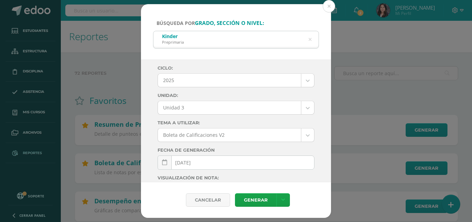
select select "Unidad 3"
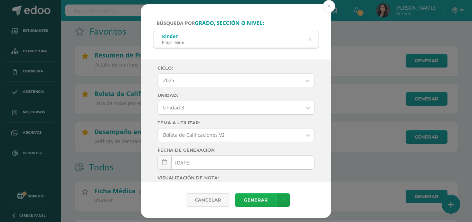
scroll to position [69, 0]
click at [248, 200] on link "Generar" at bounding box center [255, 199] width 41 height 13
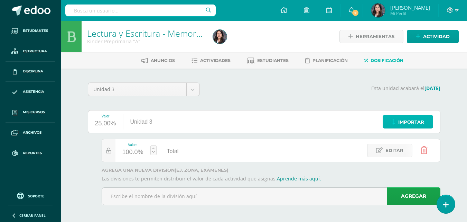
click at [404, 118] on span "Importar" at bounding box center [411, 121] width 26 height 13
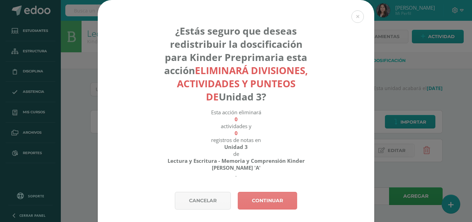
click at [268, 202] on link "Continuar" at bounding box center [267, 200] width 59 height 18
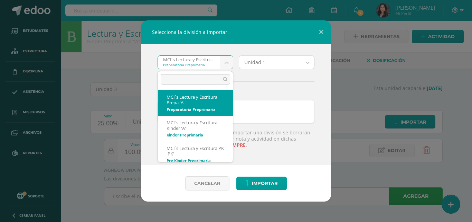
click at [225, 59] on body "Selecciona la división a importar MCI´s Lectura y Escritura Prepa 'A' Preparato…" at bounding box center [236, 112] width 472 height 224
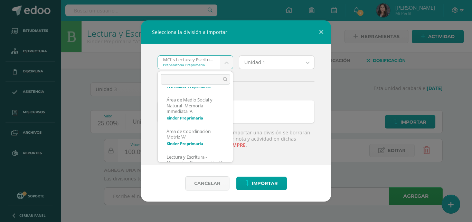
scroll to position [109, 0]
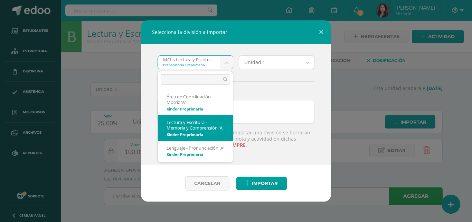
select select "1333"
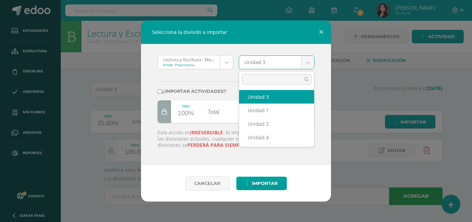
click at [310, 63] on body "Selecciona la división a importar Lectura y Escritura - Memoria y Comprensión '…" at bounding box center [236, 112] width 472 height 224
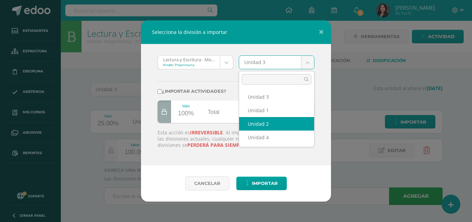
select select "59339"
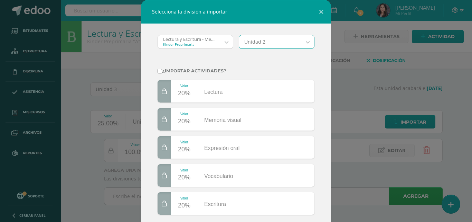
click at [158, 69] on input "¿Importar actividades?" at bounding box center [160, 71] width 4 height 4
checkbox input "true"
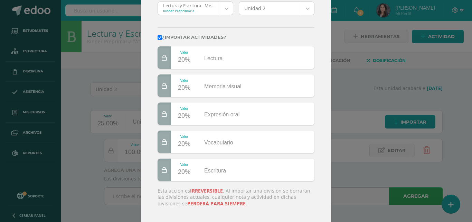
scroll to position [72, 0]
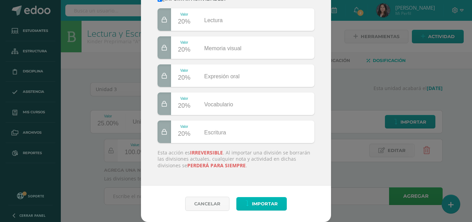
click at [246, 199] on button "Importar" at bounding box center [261, 203] width 50 height 13
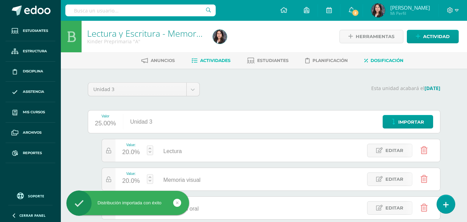
click at [205, 60] on span "Actividades" at bounding box center [215, 60] width 30 height 5
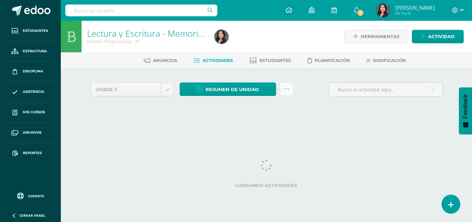
click at [289, 87] on icon at bounding box center [287, 89] width 6 height 6
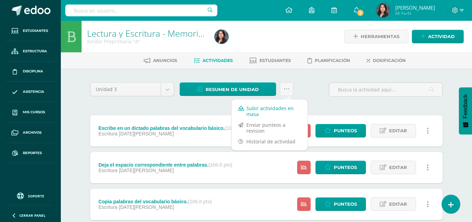
click at [270, 110] on link "Subir actividades en masa" at bounding box center [270, 111] width 76 height 17
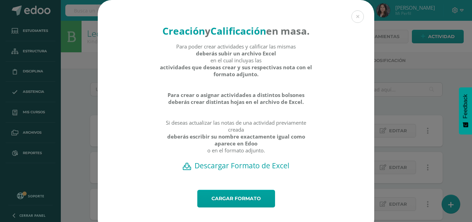
click at [257, 170] on h2 "Descargar Formato de Excel" at bounding box center [236, 165] width 252 height 10
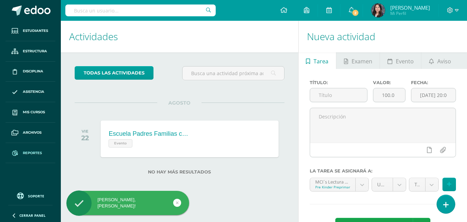
click at [38, 151] on span "Reportes" at bounding box center [32, 153] width 19 height 6
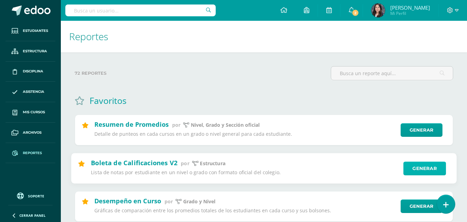
click at [414, 170] on link "Generar" at bounding box center [424, 168] width 43 height 14
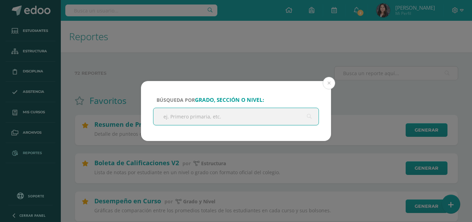
click at [243, 111] on input "text" at bounding box center [235, 116] width 165 height 17
type input "kinder"
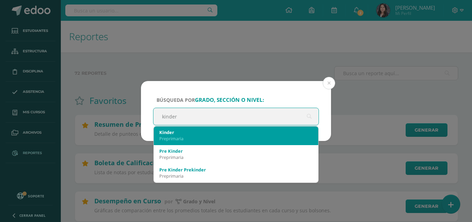
click at [214, 144] on div "Kinder Preprimaria" at bounding box center [235, 135] width 153 height 18
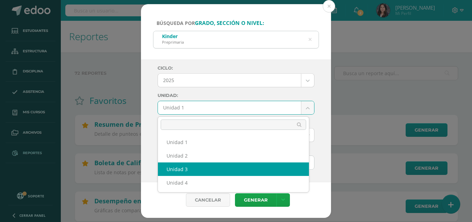
select select "Unidad 3"
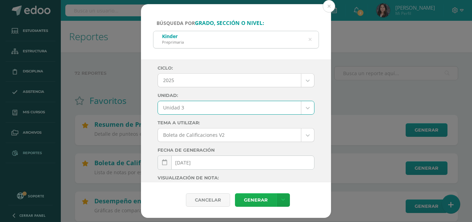
click at [253, 203] on link "Generar" at bounding box center [255, 199] width 41 height 13
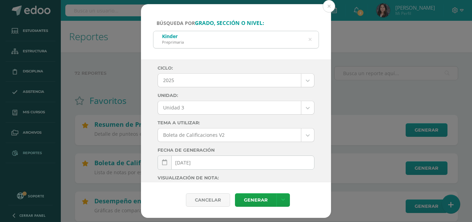
click at [12, 94] on div "Búsqueda por grado, sección o nivel: Kinder Preprimaria kinder Ciclo: 2025 2025…" at bounding box center [236, 111] width 467 height 214
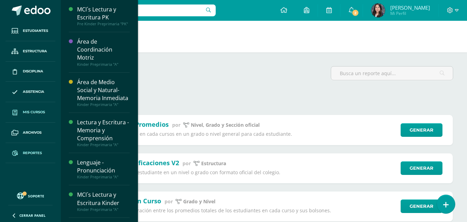
click at [36, 112] on span "Mis cursos" at bounding box center [34, 112] width 22 height 6
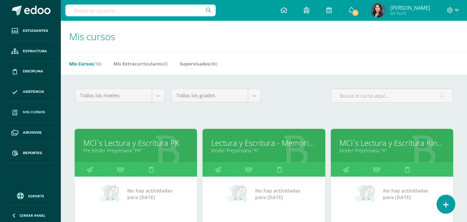
click at [245, 141] on link "Lectura y Escritura - Memoria y Comprensión" at bounding box center [263, 142] width 105 height 11
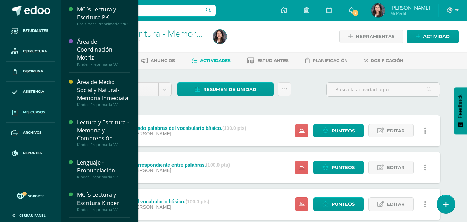
click at [35, 105] on link "Mis cursos" at bounding box center [31, 112] width 50 height 20
click at [36, 112] on span "Mis cursos" at bounding box center [34, 112] width 22 height 6
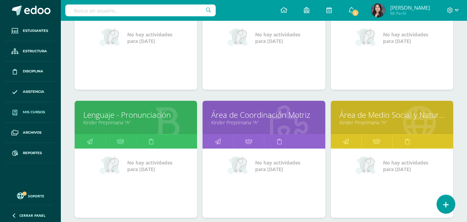
scroll to position [173, 0]
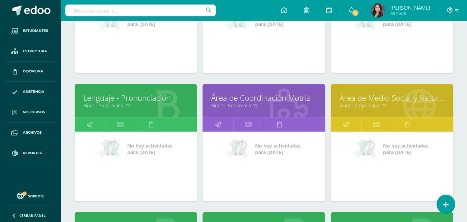
click at [235, 89] on div "Área de Coordinación Motriz Kinder Preprimaria "A"" at bounding box center [264, 101] width 122 height 34
click at [236, 99] on link "Área de Coordinación Motriz" at bounding box center [263, 97] width 105 height 11
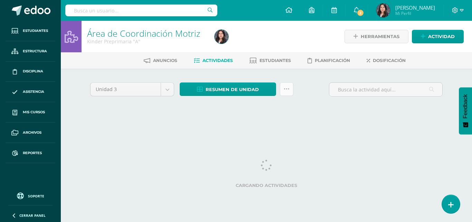
click at [286, 92] on link at bounding box center [286, 88] width 13 height 13
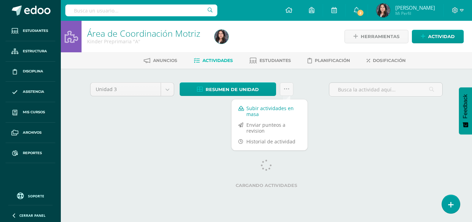
click at [281, 110] on link "Subir actividades en masa" at bounding box center [270, 111] width 76 height 17
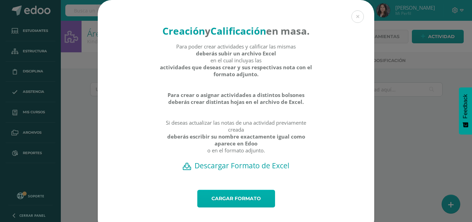
click at [244, 207] on link "Cargar formato" at bounding box center [236, 198] width 78 height 18
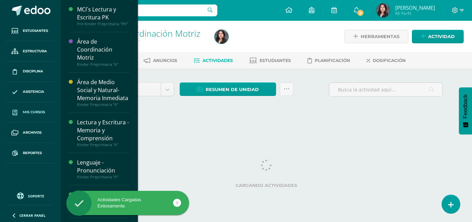
click at [34, 112] on span "Mis cursos" at bounding box center [34, 112] width 22 height 6
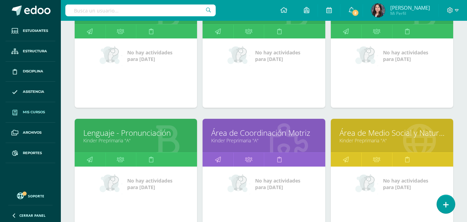
scroll to position [138, 0]
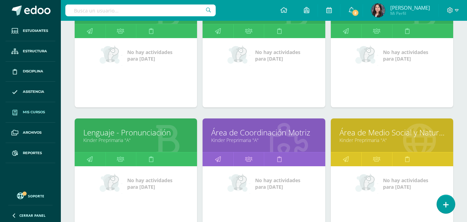
click at [129, 133] on link "Lenguaje - Pronunciación" at bounding box center [135, 132] width 105 height 11
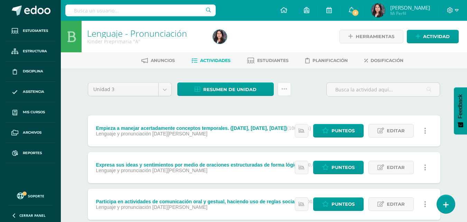
click at [281, 91] on icon at bounding box center [284, 89] width 6 height 6
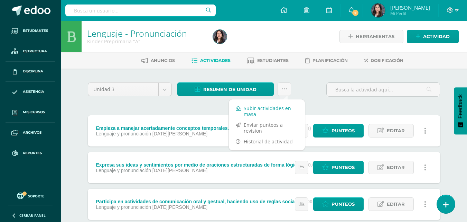
click at [267, 107] on link "Subir actividades en masa" at bounding box center [267, 111] width 76 height 17
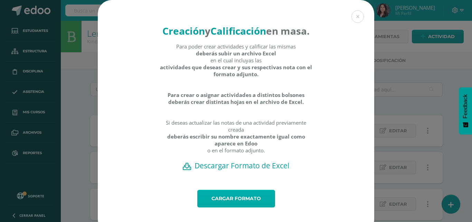
click at [244, 207] on link "Cargar formato" at bounding box center [236, 198] width 78 height 18
